Goal: Task Accomplishment & Management: Manage account settings

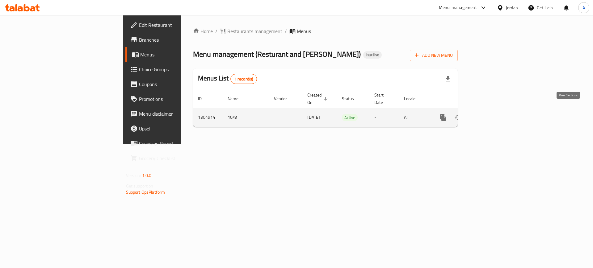
click at [495, 110] on link "enhanced table" at bounding box center [487, 117] width 15 height 15
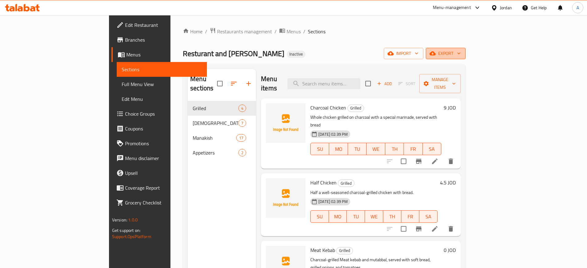
click at [461, 56] on span "export" at bounding box center [446, 54] width 30 height 8
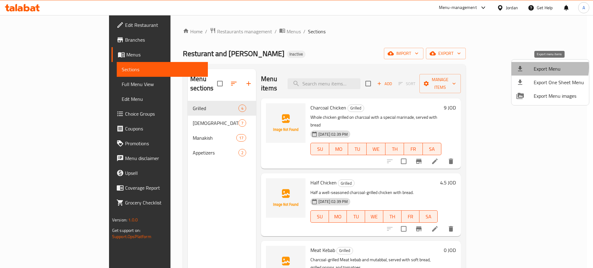
click at [540, 67] on span "Export Menu" at bounding box center [558, 68] width 50 height 7
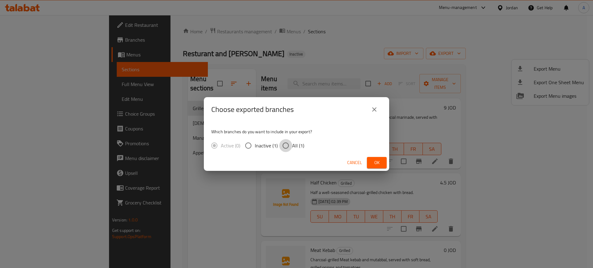
click at [290, 148] on input "All (1)" at bounding box center [285, 145] width 13 height 13
radio input "true"
click at [376, 164] on span "Ok" at bounding box center [377, 163] width 10 height 8
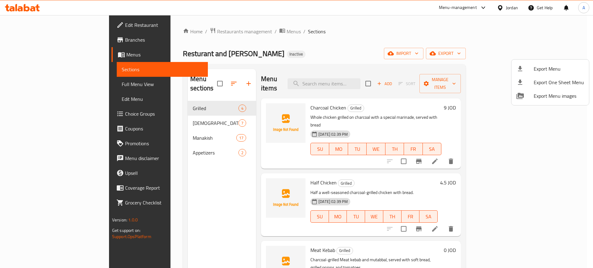
click at [31, 85] on div at bounding box center [296, 134] width 593 height 268
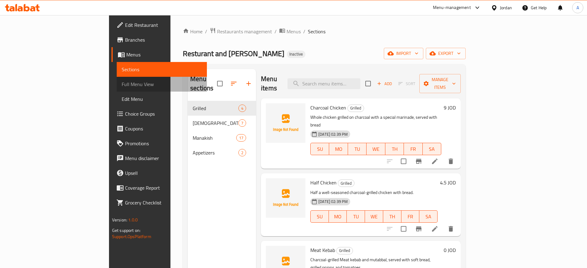
click at [122, 85] on span "Full Menu View" at bounding box center [162, 84] width 80 height 7
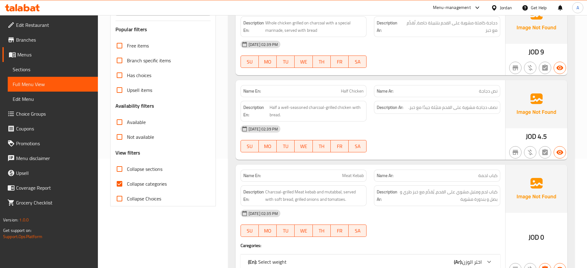
scroll to position [110, 0]
click at [119, 185] on input "Collapse categories" at bounding box center [119, 183] width 15 height 15
checkbox input "false"
click at [116, 169] on input "Collapse sections" at bounding box center [119, 168] width 15 height 15
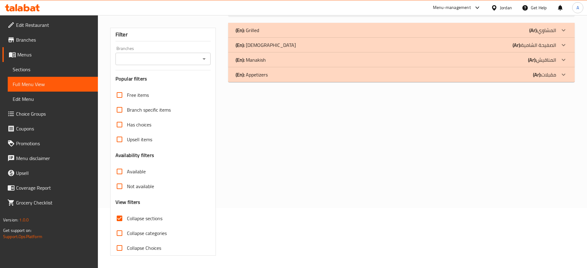
scroll to position [0, 0]
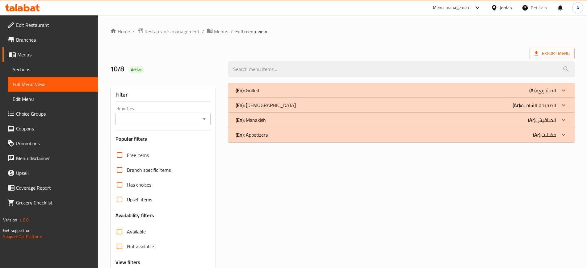
click at [259, 94] on p "(En): Appetizers" at bounding box center [247, 90] width 23 height 7
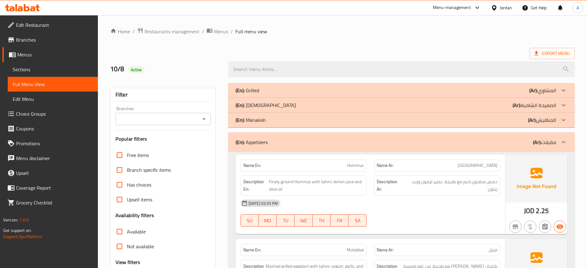
click at [253, 89] on p "(En): Grilled" at bounding box center [247, 90] width 23 height 7
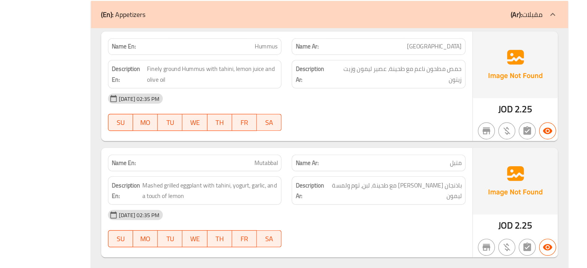
scroll to position [657, 0]
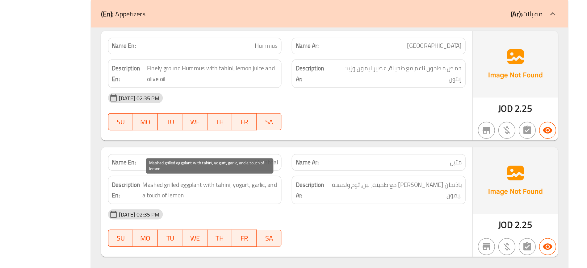
click at [336, 208] on span "Mashed grilled eggplant with tahini, yogurt, garlic, and a touch of lemon" at bounding box center [314, 211] width 98 height 15
copy span "yogurt"
click at [336, 208] on span "Mashed grilled eggplant with tahini, yogurt, garlic, and a touch of lemon" at bounding box center [314, 211] width 98 height 15
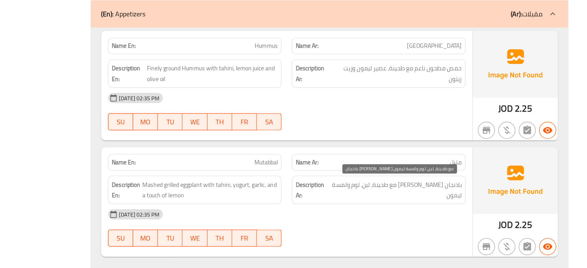
click at [431, 207] on span "باذنجان [PERSON_NAME] مع طحينة، لبن، ثوم ولمسة ليمون" at bounding box center [449, 211] width 95 height 15
copy span "لبن"
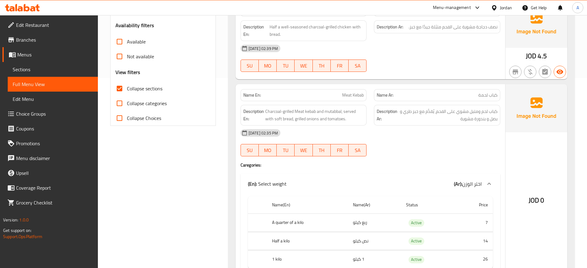
scroll to position [0, 0]
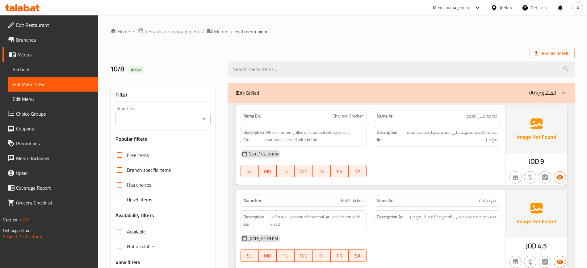
click at [259, 91] on p "(En): Grilled" at bounding box center [247, 92] width 23 height 7
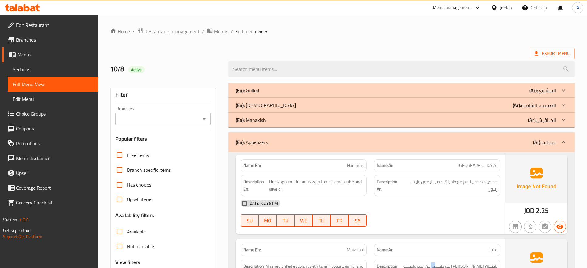
click at [258, 141] on p "(En): Appetizers" at bounding box center [252, 142] width 32 height 7
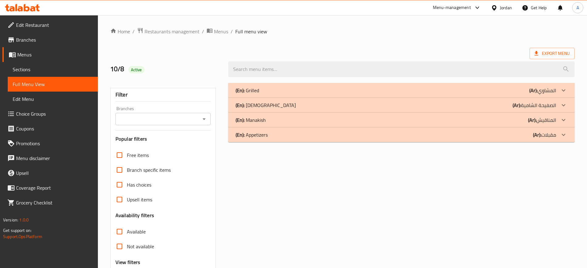
click at [259, 94] on p "(En): Manakish" at bounding box center [247, 90] width 23 height 7
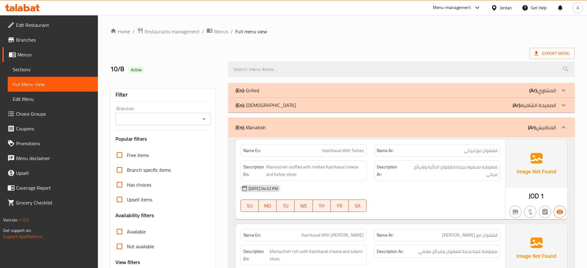
click at [259, 94] on p "(En): Safiha Shamia" at bounding box center [247, 90] width 23 height 7
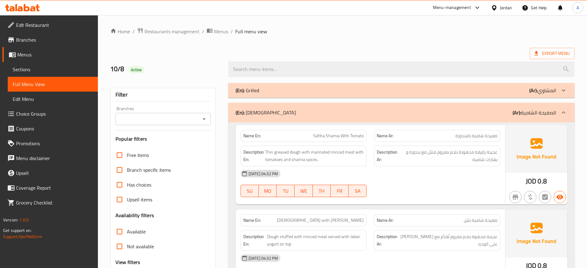
scroll to position [85, 0]
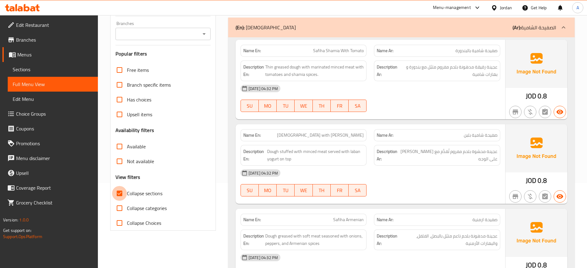
click at [119, 196] on input "Collapse sections" at bounding box center [119, 193] width 15 height 15
checkbox input "false"
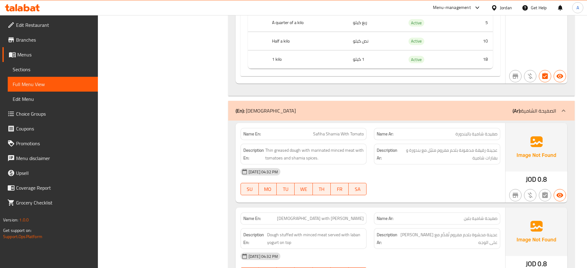
scroll to position [2670, 0]
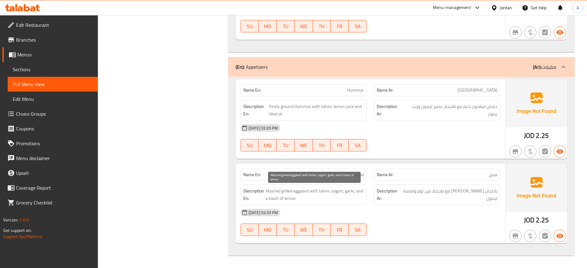
click at [333, 192] on span "Mashed grilled eggplant with tahini, yogurt, garlic, and a touch of lemon" at bounding box center [314, 194] width 98 height 15
copy span "yogurt"
click at [333, 192] on span "Mashed grilled eggplant with tahini, yogurt, garlic, and a touch of lemon" at bounding box center [314, 194] width 98 height 15
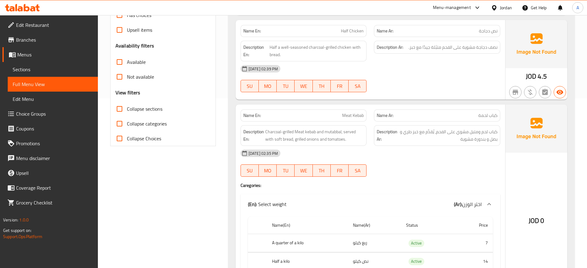
scroll to position [0, 0]
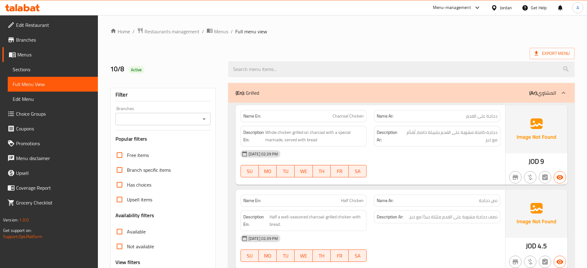
click at [279, 97] on div "(En): Grilled (Ar): المشاوي" at bounding box center [401, 93] width 346 height 20
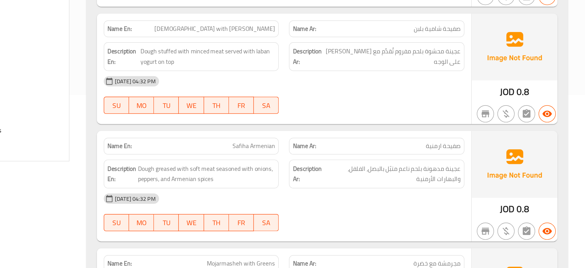
scroll to position [238, 0]
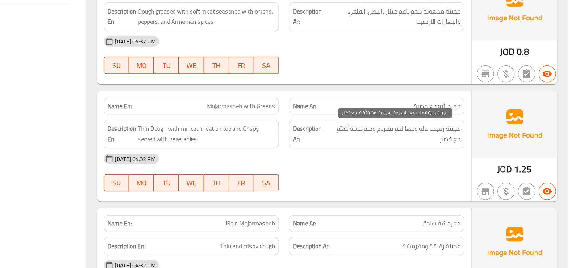
click at [470, 169] on span "عجينة رقيقة علو وجها لحم مفروم ومقرمشة تُقدَّم مع خضار" at bounding box center [449, 171] width 95 height 15
copy span "علو"
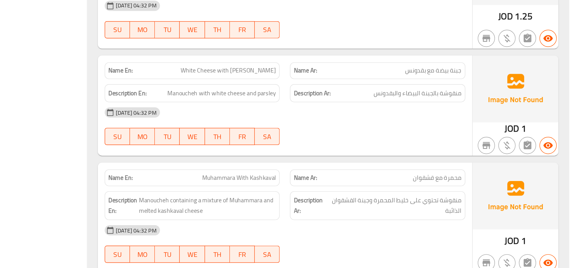
scroll to position [1131, 0]
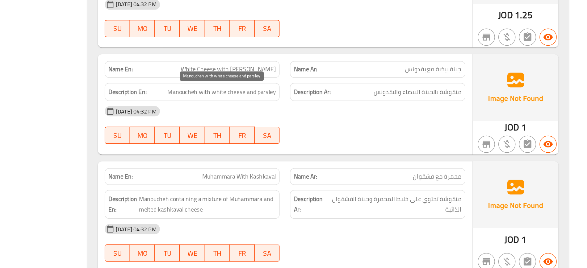
click at [321, 141] on span "Manoucheh with white cheese and parsley" at bounding box center [325, 141] width 78 height 8
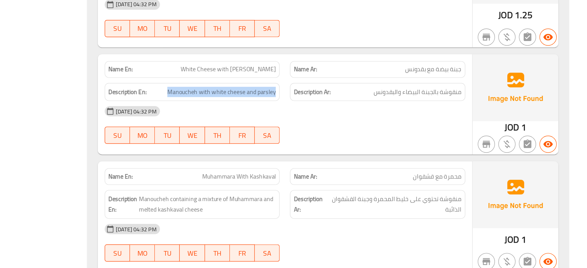
copy span "Manoucheh with white cheese and parsley"
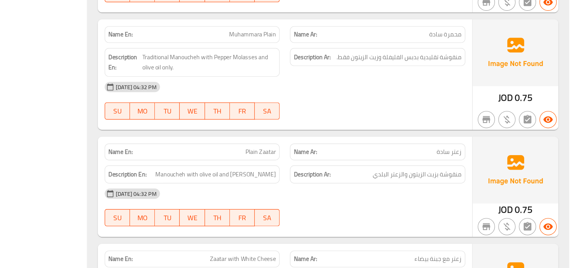
scroll to position [1424, 0]
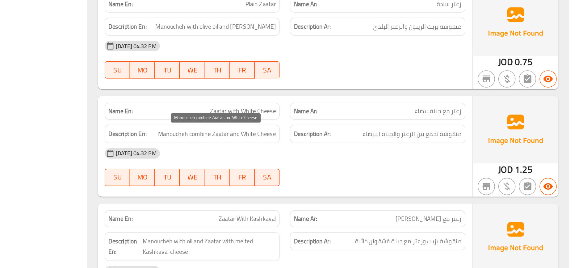
click at [317, 171] on span "Manoucheh combine Zaatar and White Cheese" at bounding box center [321, 172] width 85 height 8
copy span "Manoucheh combine Zaatar and White Cheese"
click at [317, 171] on span "Manoucheh combine Zaatar and White Cheese" at bounding box center [321, 172] width 85 height 8
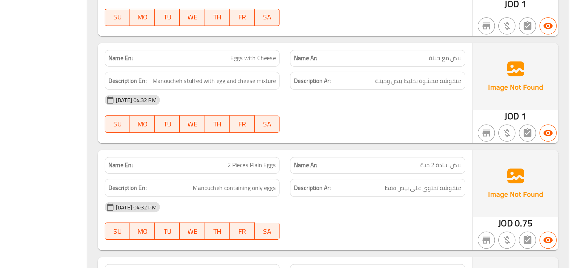
scroll to position [1625, 0]
click at [329, 210] on span "Manoucheh containing only eggs" at bounding box center [334, 210] width 60 height 8
copy span "containing"
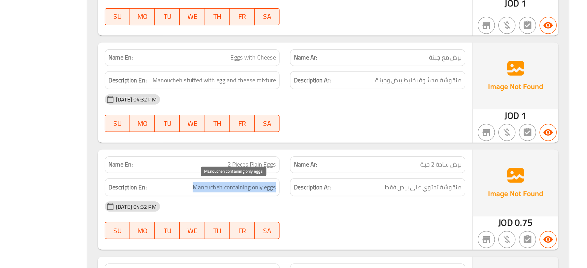
click at [329, 210] on span "Manoucheh containing only eggs" at bounding box center [334, 210] width 60 height 8
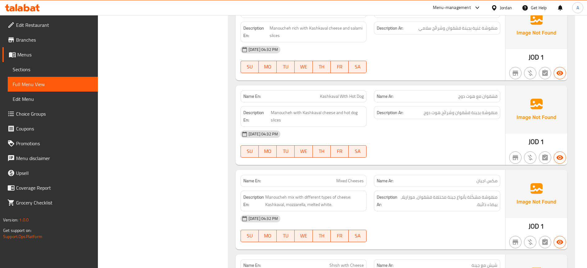
scroll to position [808, 0]
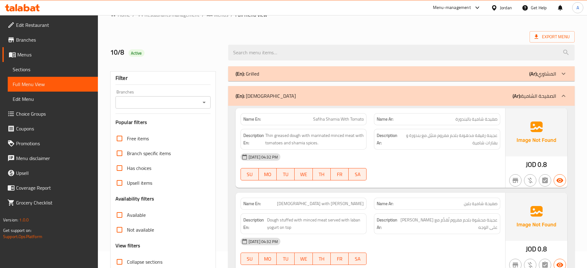
scroll to position [25, 0]
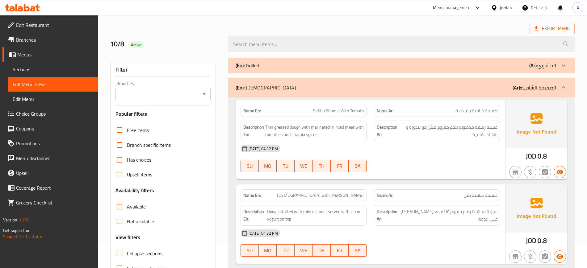
click at [307, 63] on div "(En): Grilled (Ar): المشاوي" at bounding box center [396, 65] width 320 height 7
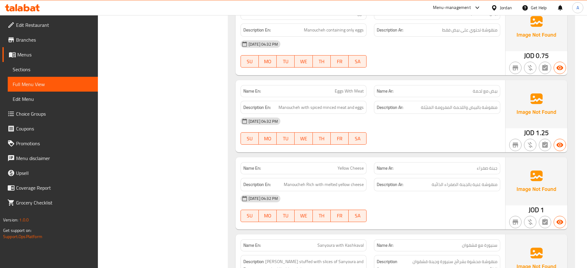
scroll to position [2488, 0]
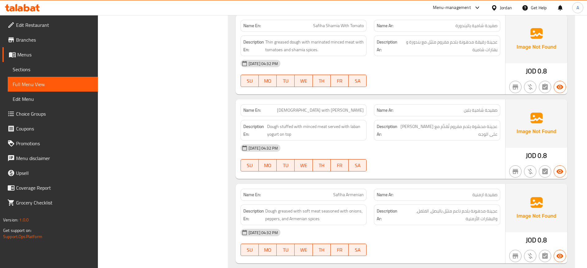
scroll to position [2672, 0]
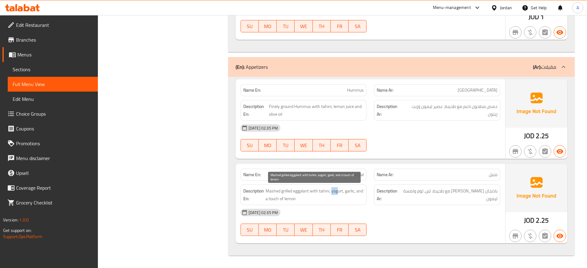
click at [333, 191] on span "Mashed grilled eggplant with tahini, yogurt, garlic, and a touch of lemon" at bounding box center [314, 194] width 98 height 15
click at [317, 190] on span "Mashed grilled eggplant with tahini, yogurt, garlic, and a touch of lemon" at bounding box center [314, 194] width 98 height 15
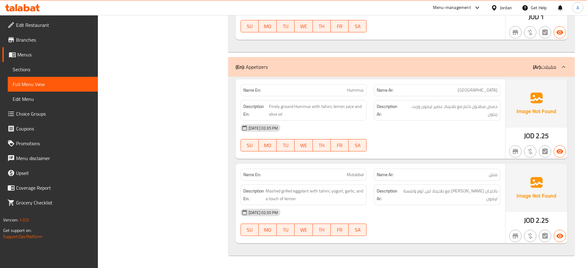
scroll to position [865, 0]
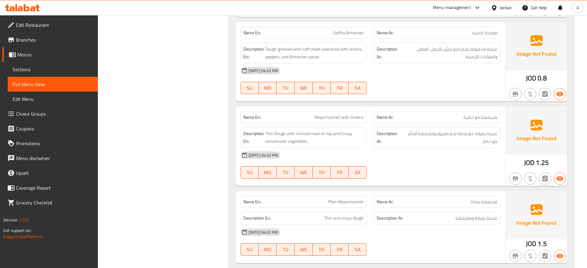
copy span "Mojarmasheh with Greens"
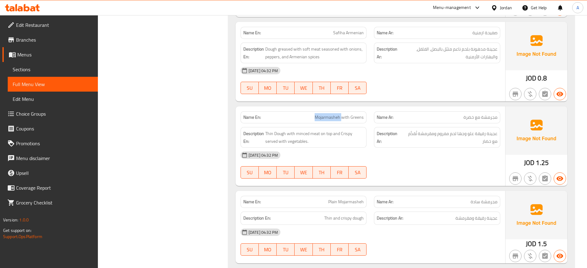
copy span "Mojarmasheh"
click at [341, 199] on span "Plain Mojarmasheh" at bounding box center [345, 202] width 35 height 6
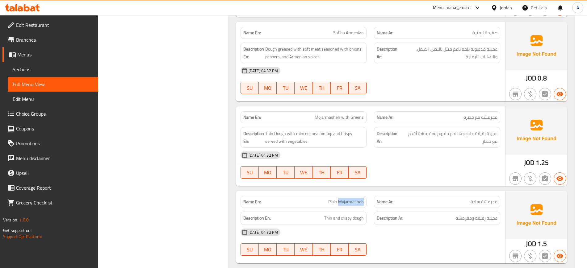
copy span "Mojarmasheh"
click at [341, 199] on span "Plain Mojarmasheh" at bounding box center [345, 202] width 35 height 6
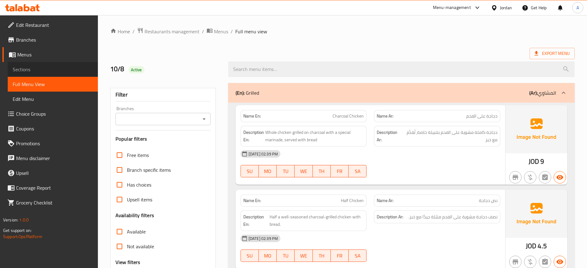
drag, startPoint x: 0, startPoint y: 0, endPoint x: 26, endPoint y: 70, distance: 74.3
click at [26, 70] on span "Sections" at bounding box center [53, 69] width 80 height 7
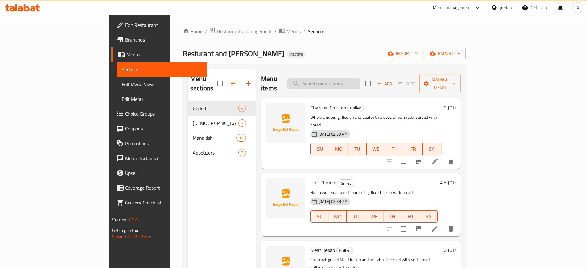
paste input "Mashed grilled eggplant with tahini, yogurt, garlic, and a touch of lemon"
click at [360, 81] on input "Mashed grilled eggplant with tahini, yogurt, garlic, and a touch of lemon" at bounding box center [323, 83] width 73 height 11
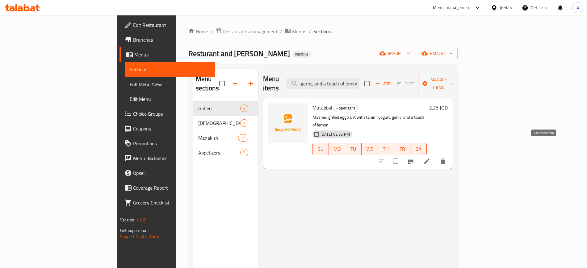
type input "Mashed grilled eggplant with tahini, yogurt, garlic, and a touch of lemon"
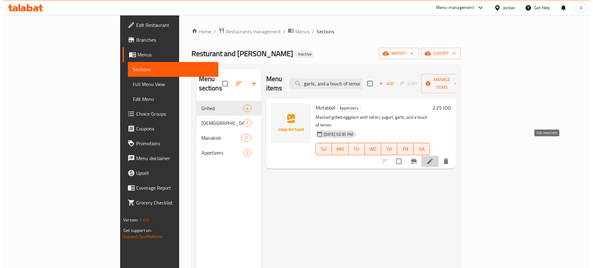
scroll to position [0, 0]
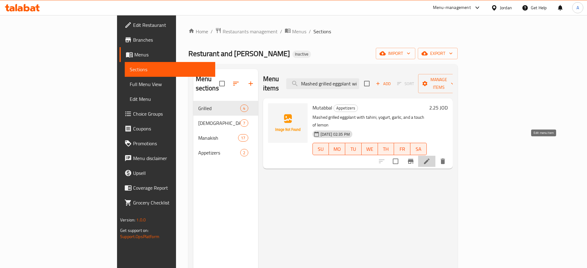
click at [430, 158] on icon at bounding box center [426, 161] width 7 height 7
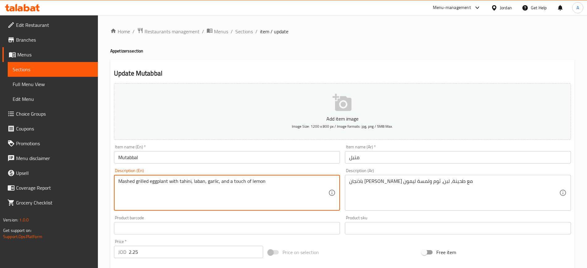
scroll to position [168, 0]
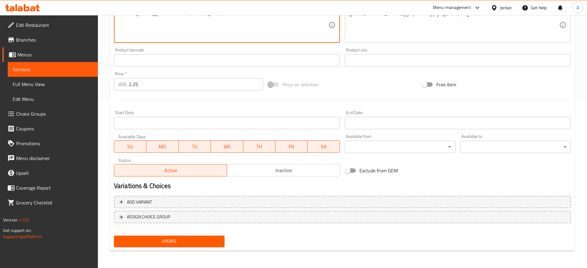
type textarea "Mashed grilled eggplant with tahini, laban, garlic, and a touch of lemon"
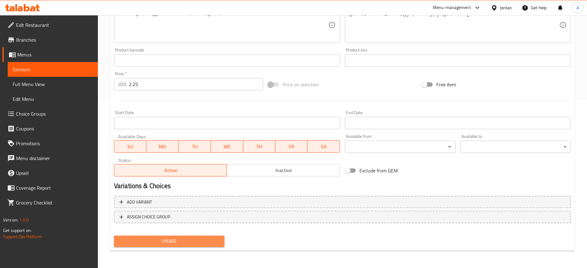
click at [164, 241] on span "Update" at bounding box center [169, 242] width 101 height 8
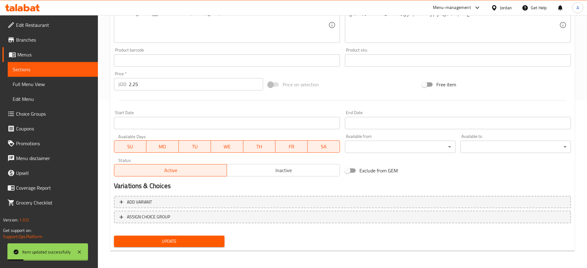
scroll to position [0, 0]
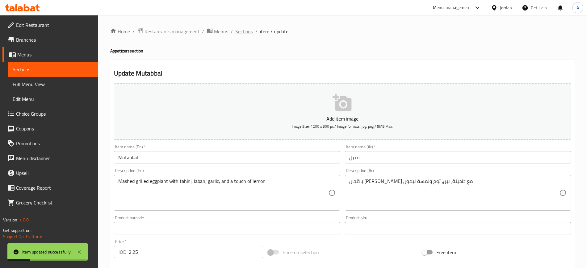
click at [245, 29] on span "Sections" at bounding box center [244, 31] width 18 height 7
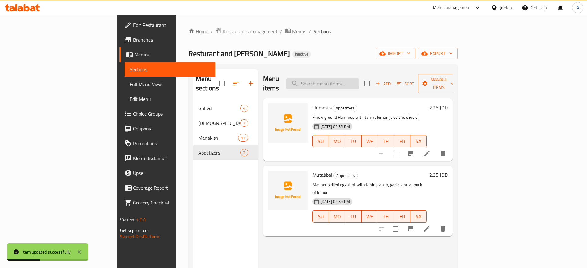
paste input "Mojarmasheh with Greens"
click at [359, 81] on input "Mojarmasheh with Greens" at bounding box center [322, 83] width 73 height 11
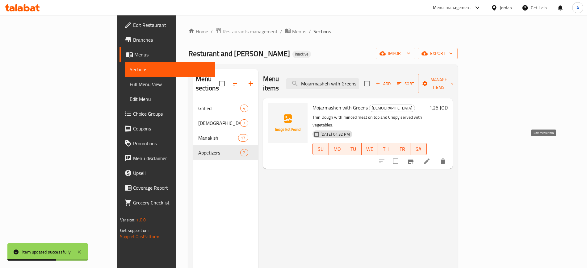
type input "Mojarmasheh with Greens"
click at [430, 158] on icon at bounding box center [426, 161] width 7 height 7
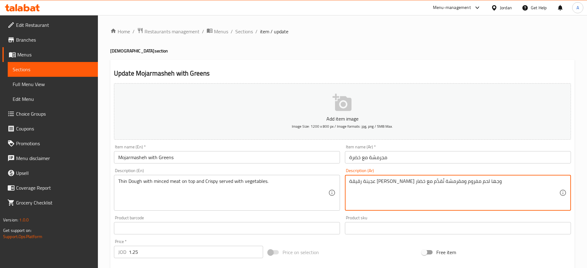
scroll to position [168, 0]
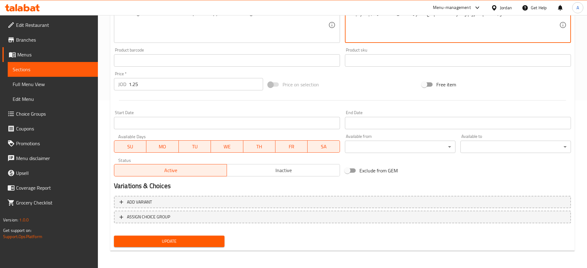
type textarea "عجينة رقيقة علي وجها لحم مفروم ومقرمشة تُقدَّم مع خضار"
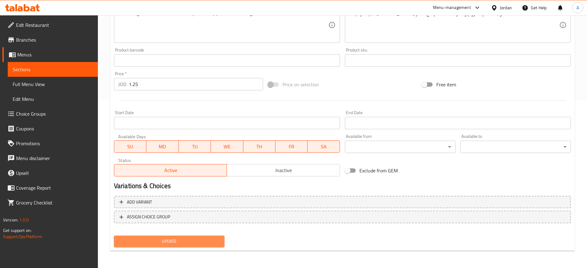
click at [166, 239] on span "Update" at bounding box center [169, 242] width 101 height 8
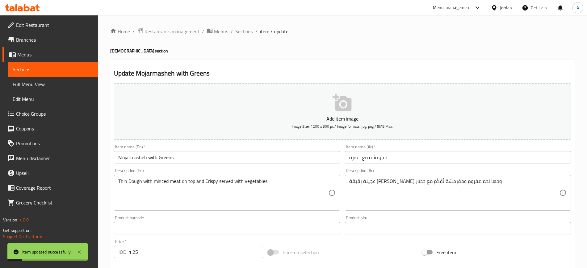
scroll to position [0, 0]
click at [241, 32] on span "Sections" at bounding box center [244, 30] width 18 height 7
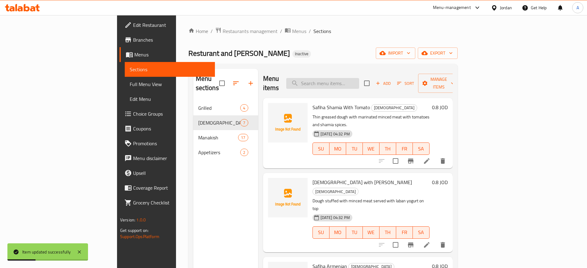
paste input "Manoucheh combine Zaatar and White Cheese"
click at [355, 83] on input "Manoucheh combine Zaatar and White Cheese" at bounding box center [322, 83] width 73 height 11
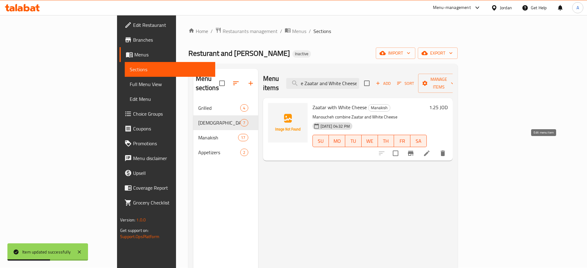
type input "Manoucheh combine Zaatar and White Cheese"
click at [430, 150] on icon at bounding box center [426, 153] width 7 height 7
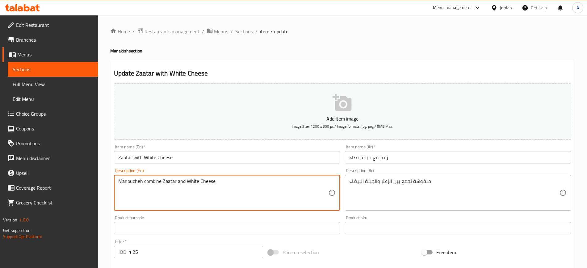
click at [169, 182] on textarea "Manoucheh combine Zaatar and White Cheese" at bounding box center [223, 192] width 210 height 29
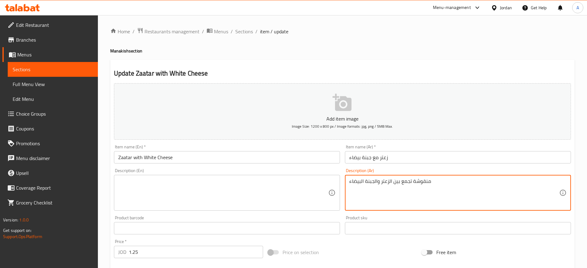
click at [374, 186] on textarea "منقوشة تجمع بين الزعتر والجبنة البيضاء" at bounding box center [454, 192] width 210 height 29
click at [168, 154] on input "Zaatar with White Cheese" at bounding box center [227, 157] width 226 height 12
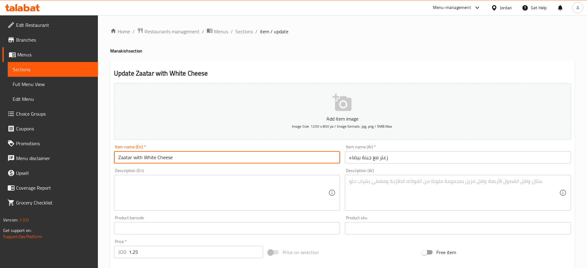
click at [168, 154] on input "Zaatar with White Cheese" at bounding box center [227, 157] width 226 height 12
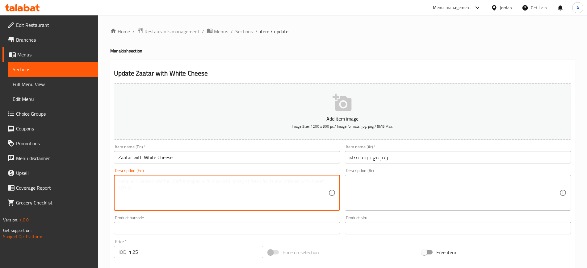
paste textarea "Manakish stuffed with cheese and zaatar with spices."
type textarea "Manakish stuffed with cheese and zaatar with spices."
paste textarea "مناقيش محشوه بجبنة وزعتر مع توابل"
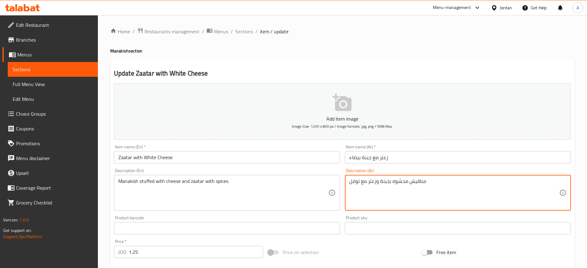
scroll to position [168, 0]
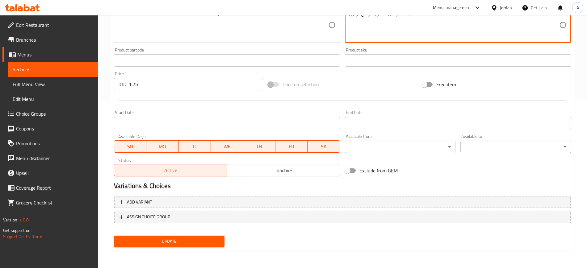
type textarea "مناقيش محشوه بجبنة وزعتر مع توابل"
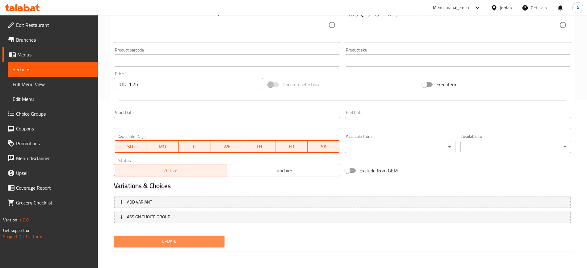
click at [165, 241] on span "Update" at bounding box center [169, 242] width 101 height 8
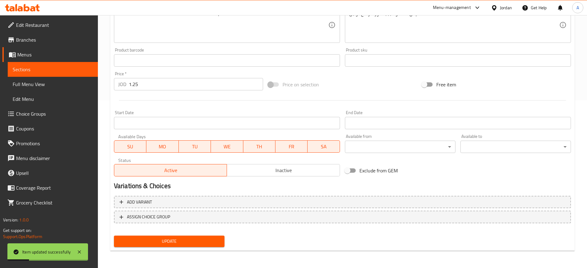
scroll to position [0, 0]
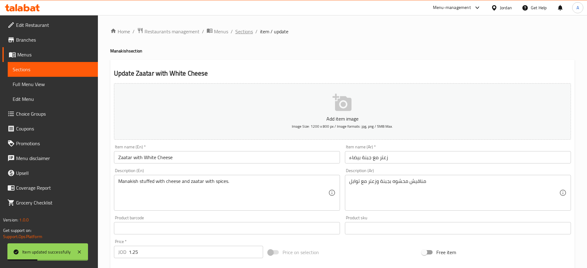
click at [240, 33] on span "Sections" at bounding box center [244, 31] width 18 height 7
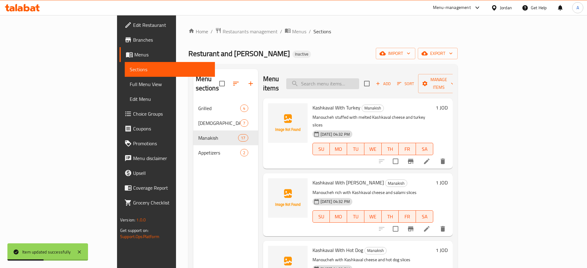
paste input "Manoucheh containing only eggs"
click at [354, 78] on input "Manoucheh containing only eggs" at bounding box center [322, 83] width 73 height 11
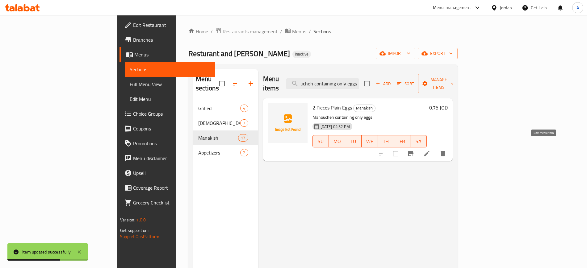
type input "Manoucheh containing only eggs"
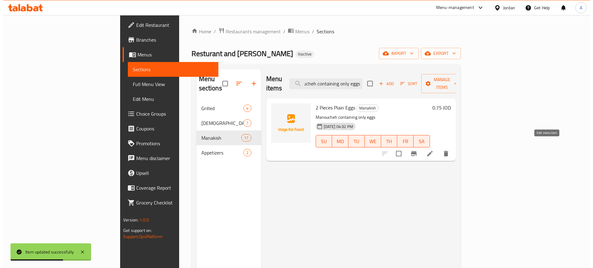
scroll to position [0, 0]
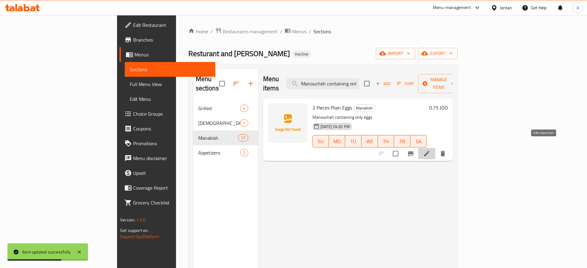
click at [429, 151] on icon at bounding box center [427, 154] width 6 height 6
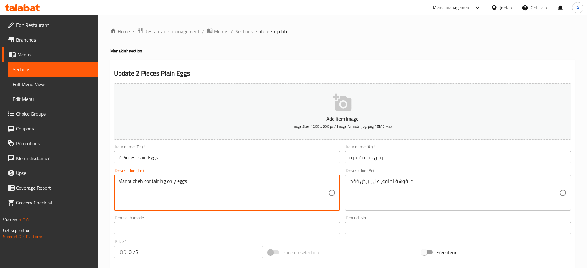
click at [173, 181] on textarea "Manoucheh containing only eggs" at bounding box center [223, 192] width 210 height 29
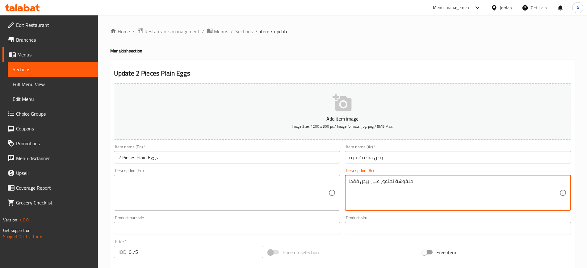
click at [367, 186] on textarea "منقوشة تحتوي على بيض فقط" at bounding box center [454, 192] width 210 height 29
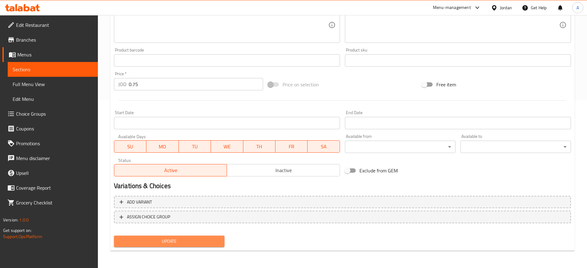
click at [179, 245] on span "Update" at bounding box center [169, 242] width 101 height 8
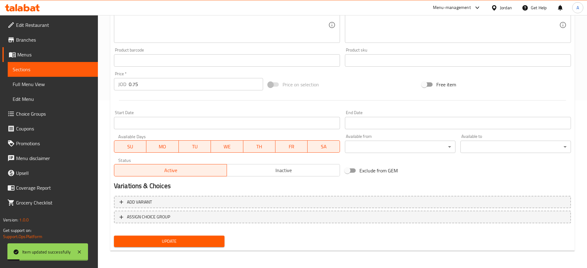
scroll to position [0, 0]
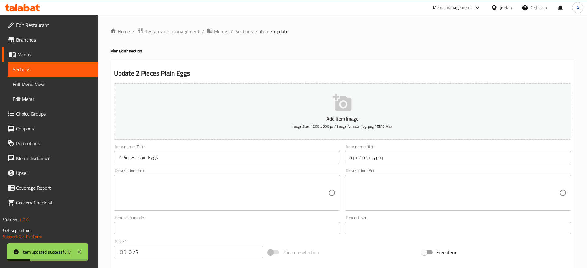
click at [246, 33] on span "Sections" at bounding box center [244, 31] width 18 height 7
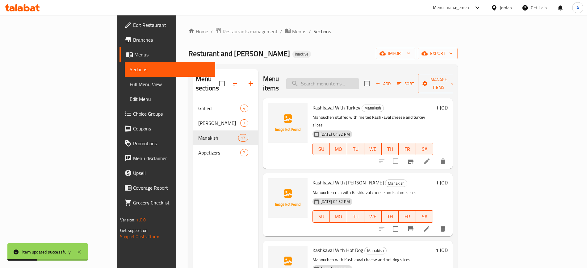
paste input "Manoucheh with white cheese and parsley"
click at [358, 78] on input "Manoucheh with white cheese and parsley" at bounding box center [322, 83] width 73 height 11
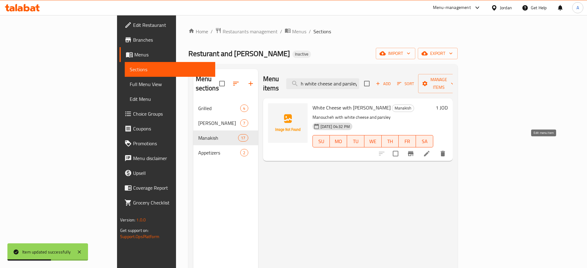
type input "Manoucheh with white cheese and parsley"
click at [430, 150] on icon at bounding box center [426, 153] width 7 height 7
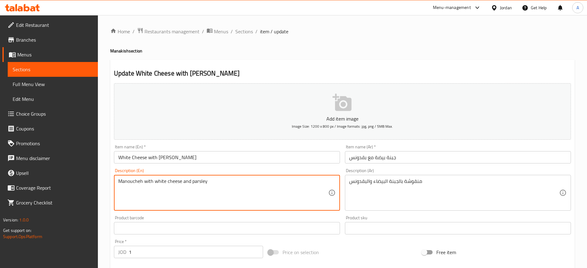
click at [181, 182] on textarea "Manoucheh with white cheese and parsley" at bounding box center [223, 192] width 210 height 29
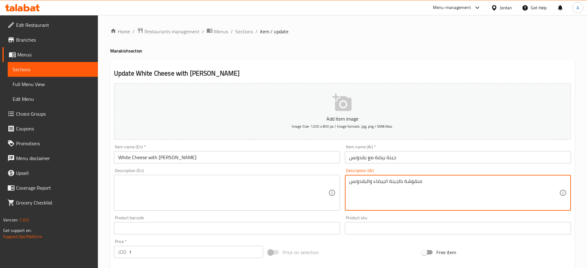
click at [383, 181] on textarea "منقوشة بالجبنة البيضاء والبقدونس" at bounding box center [454, 192] width 210 height 29
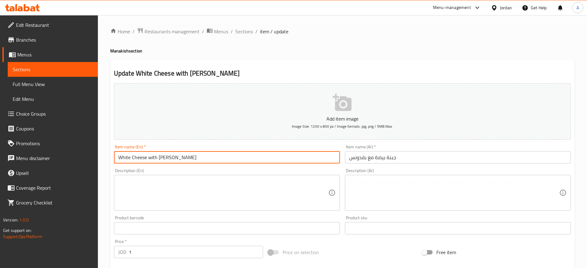
click at [222, 158] on input "White Cheese with [PERSON_NAME]" at bounding box center [227, 157] width 226 height 12
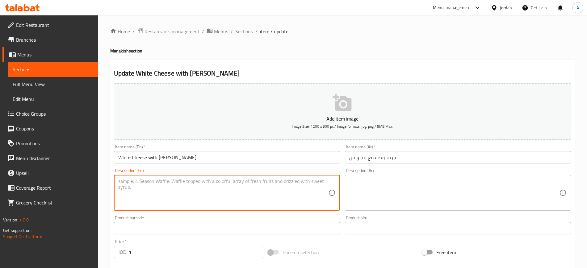
click at [198, 193] on textarea at bounding box center [223, 192] width 210 height 29
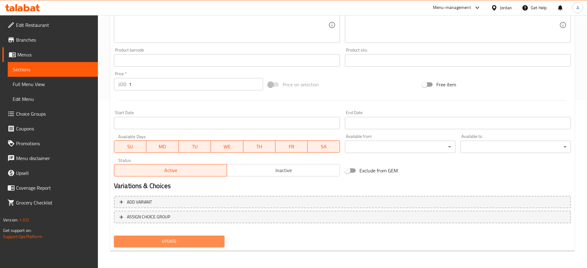
click at [169, 244] on span "Update" at bounding box center [169, 242] width 101 height 8
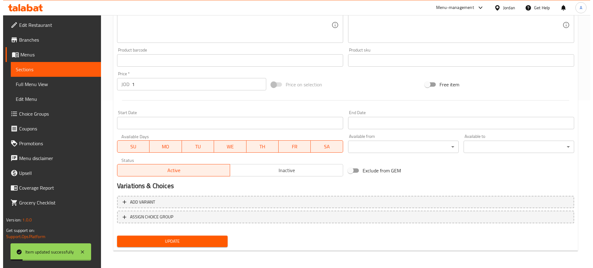
scroll to position [0, 0]
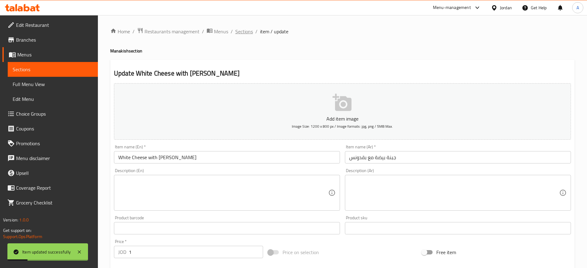
click at [244, 32] on span "Sections" at bounding box center [244, 31] width 18 height 7
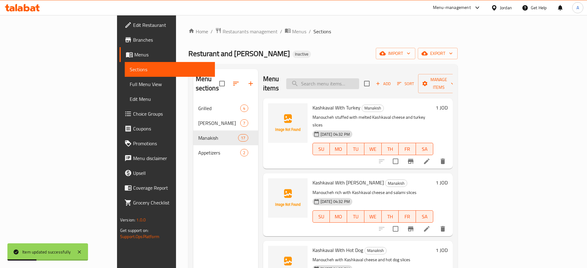
paste input "Mojarmasheh with Greens"
click at [353, 78] on input "Mojarmasheh with Greens" at bounding box center [322, 83] width 73 height 11
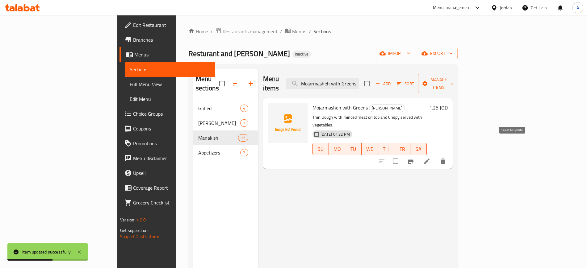
type input "Mojarmasheh with Greens"
click at [402, 155] on input "checkbox" at bounding box center [395, 161] width 13 height 13
checkbox input "true"
click at [359, 79] on input "Mojarmasheh with Greens" at bounding box center [322, 83] width 73 height 11
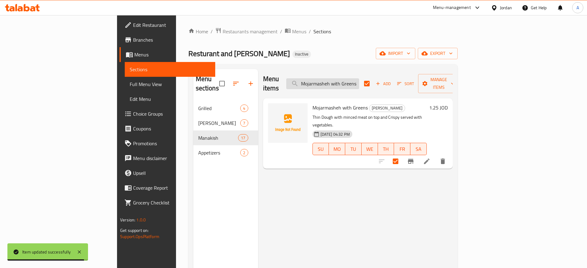
click at [359, 79] on input "Mojarmasheh with Greens" at bounding box center [322, 83] width 73 height 11
paste input "Plain Mojarmasheh"
click at [359, 79] on input "Plain Mojarmasheh" at bounding box center [322, 83] width 73 height 11
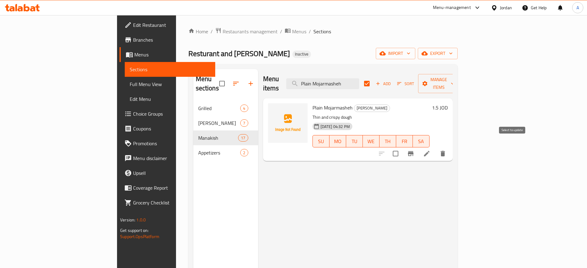
type input "Plain Mojarmasheh"
click at [402, 147] on input "checkbox" at bounding box center [395, 153] width 13 height 13
checkbox input "true"
checkbox input "false"
click at [359, 81] on input "Plain Mojarmasheh" at bounding box center [322, 83] width 73 height 11
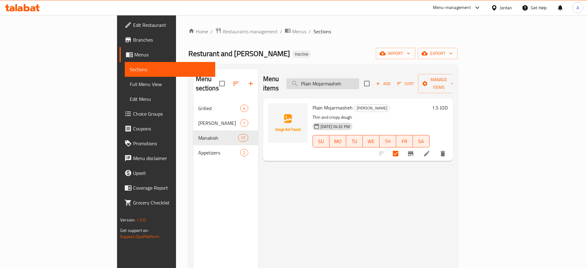
click at [359, 81] on input "Plain Mojarmasheh" at bounding box center [322, 83] width 73 height 11
paste input "Shish with Cheese"
click at [359, 81] on input "Shish with Cheese" at bounding box center [322, 83] width 73 height 11
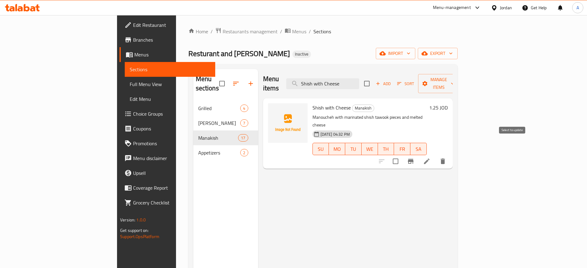
type input "Shish with Cheese"
click at [402, 155] on input "checkbox" at bounding box center [395, 161] width 13 height 13
checkbox input "true"
click at [359, 78] on input "Shish with Cheese" at bounding box center [322, 83] width 73 height 11
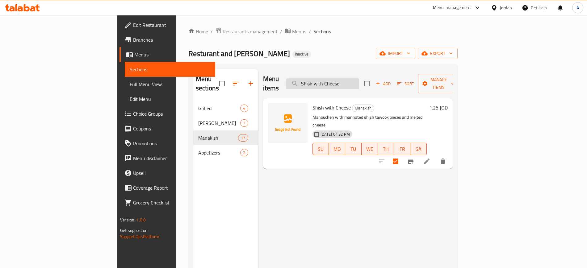
paste input "Plain Shish"
click at [359, 78] on input "Plain Shish" at bounding box center [322, 83] width 73 height 11
type input "Plain Shish"
click at [402, 155] on input "checkbox" at bounding box center [395, 161] width 13 height 13
checkbox input "true"
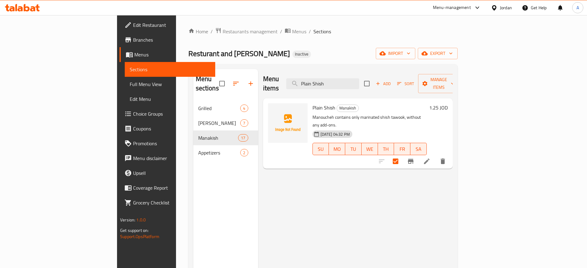
click at [453, 173] on div "Menu items Plain Shish Add Sort Manage items Plain Shish Manakish Manoucheh con…" at bounding box center [355, 203] width 194 height 268
click at [456, 81] on icon "button" at bounding box center [452, 84] width 6 height 6
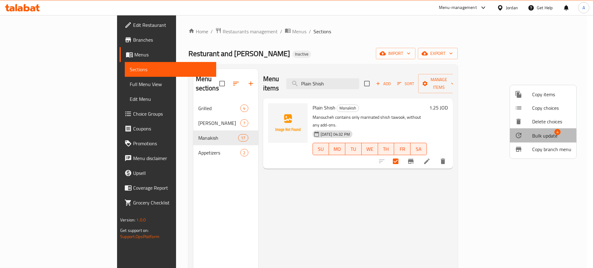
click at [537, 138] on span "Bulk update" at bounding box center [544, 135] width 25 height 7
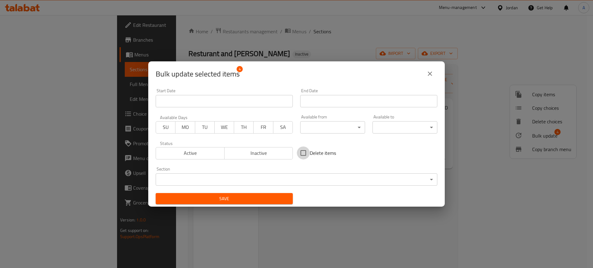
click at [303, 152] on input "Delete items" at bounding box center [303, 153] width 13 height 13
checkbox input "true"
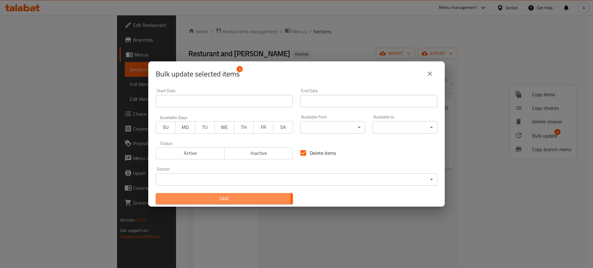
click at [221, 198] on span "Save" at bounding box center [224, 199] width 127 height 8
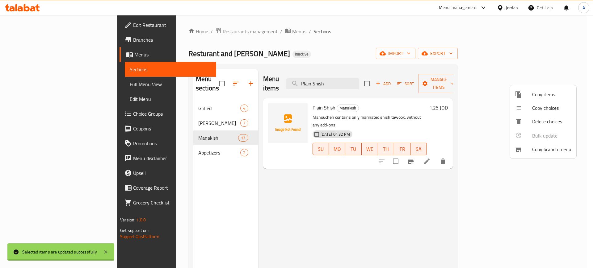
checkbox input "false"
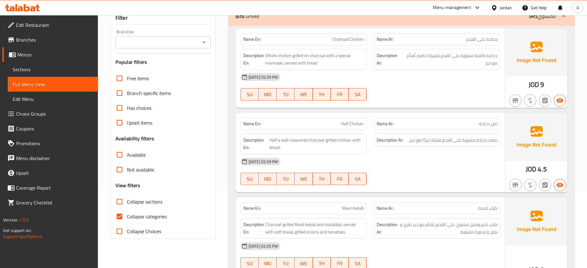
scroll to position [77, 0]
click at [121, 217] on input "Collapse categories" at bounding box center [119, 216] width 15 height 15
checkbox input "false"
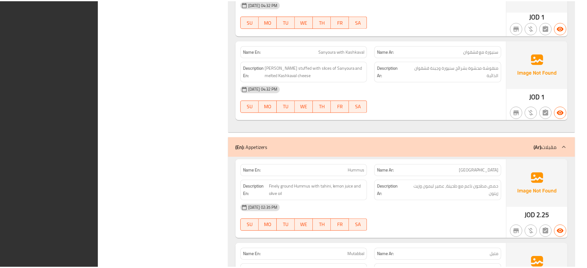
scroll to position [2348, 0]
